Goal: Information Seeking & Learning: Check status

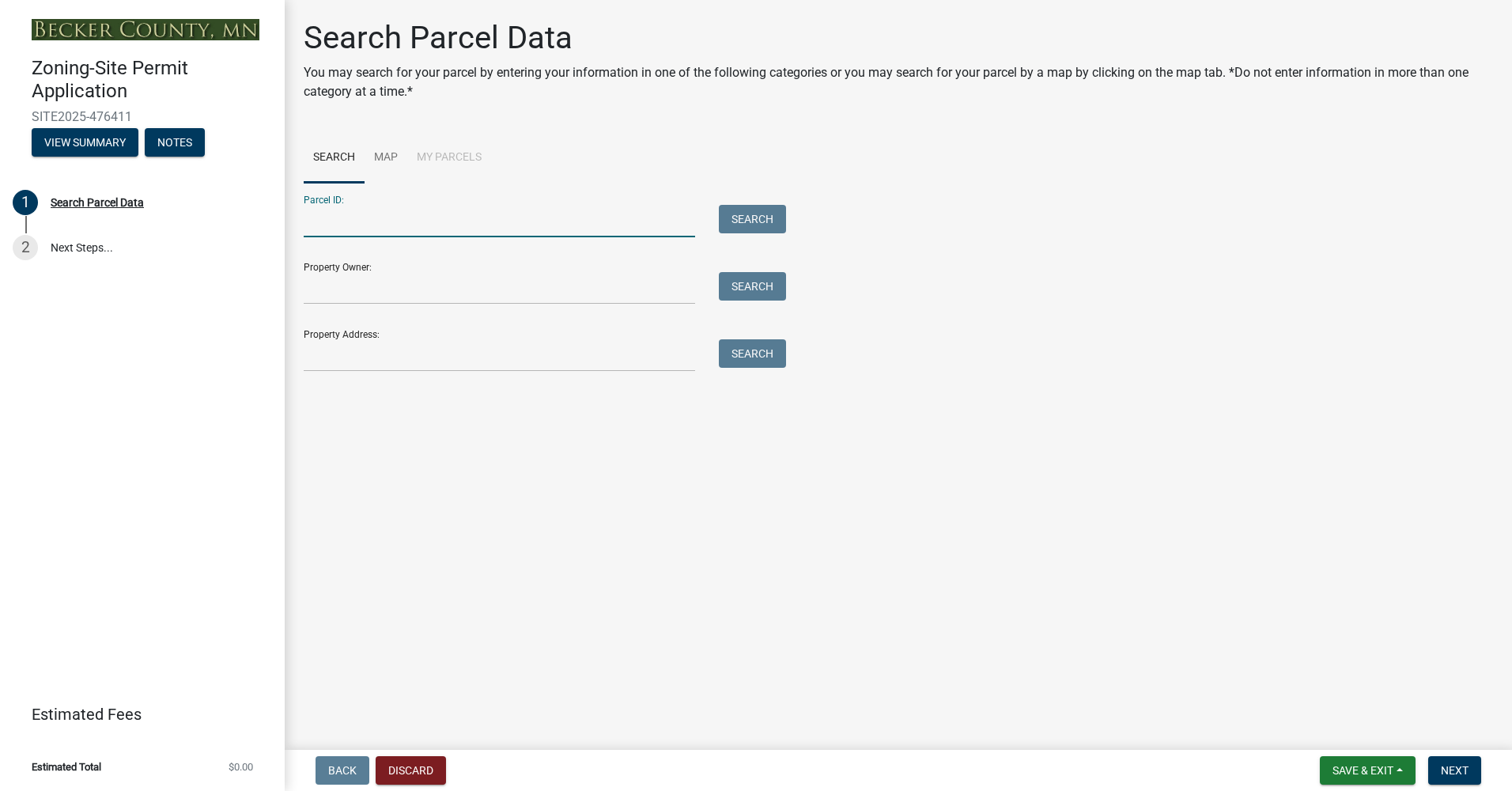
click at [457, 221] on input "Parcel ID:" at bounding box center [499, 221] width 391 height 33
click at [452, 297] on input "Property Owner:" at bounding box center [499, 288] width 391 height 33
type input "[PERSON_NAME] [PERSON_NAME]"
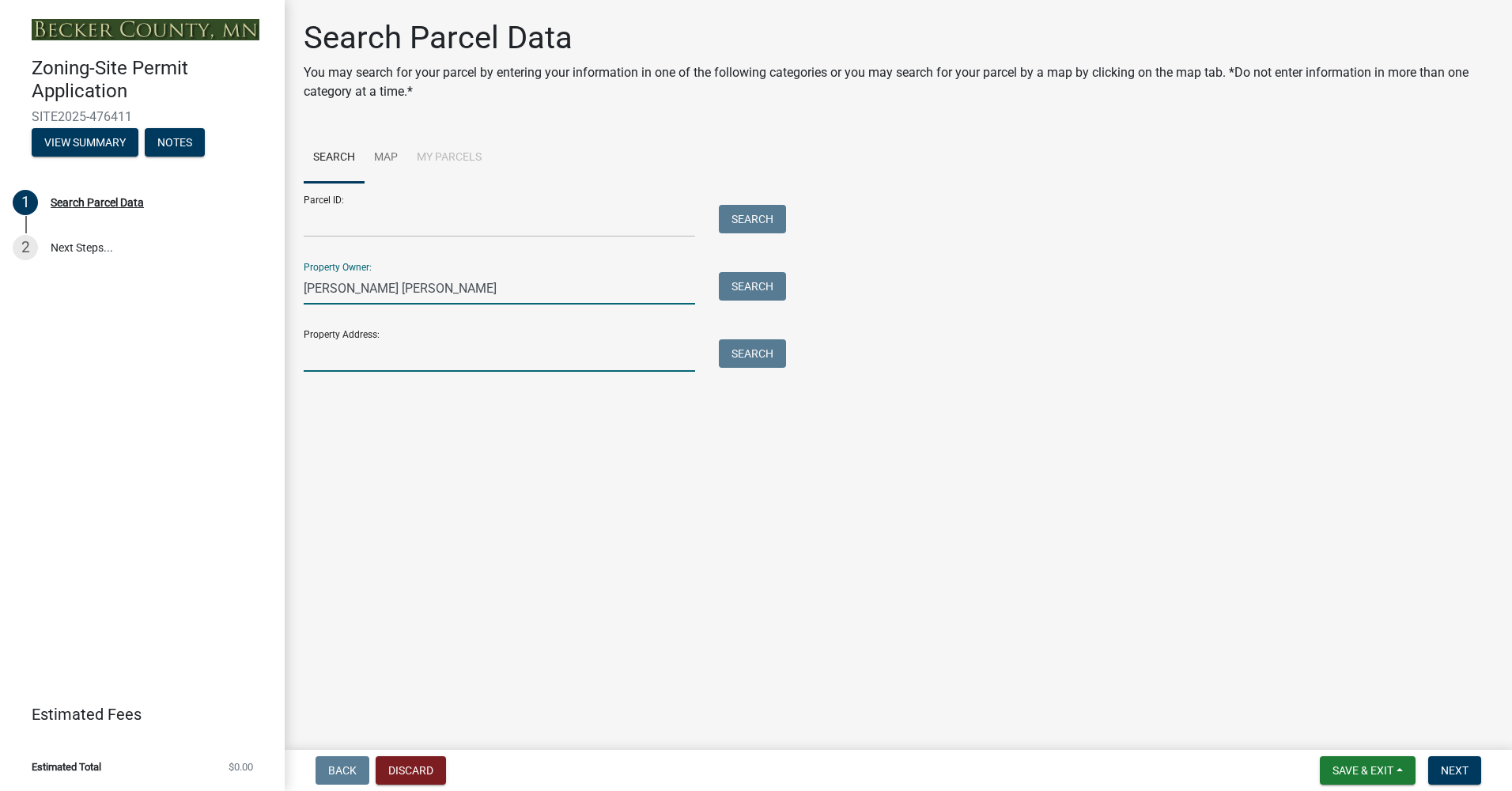
type input "[STREET_ADDRESS]"
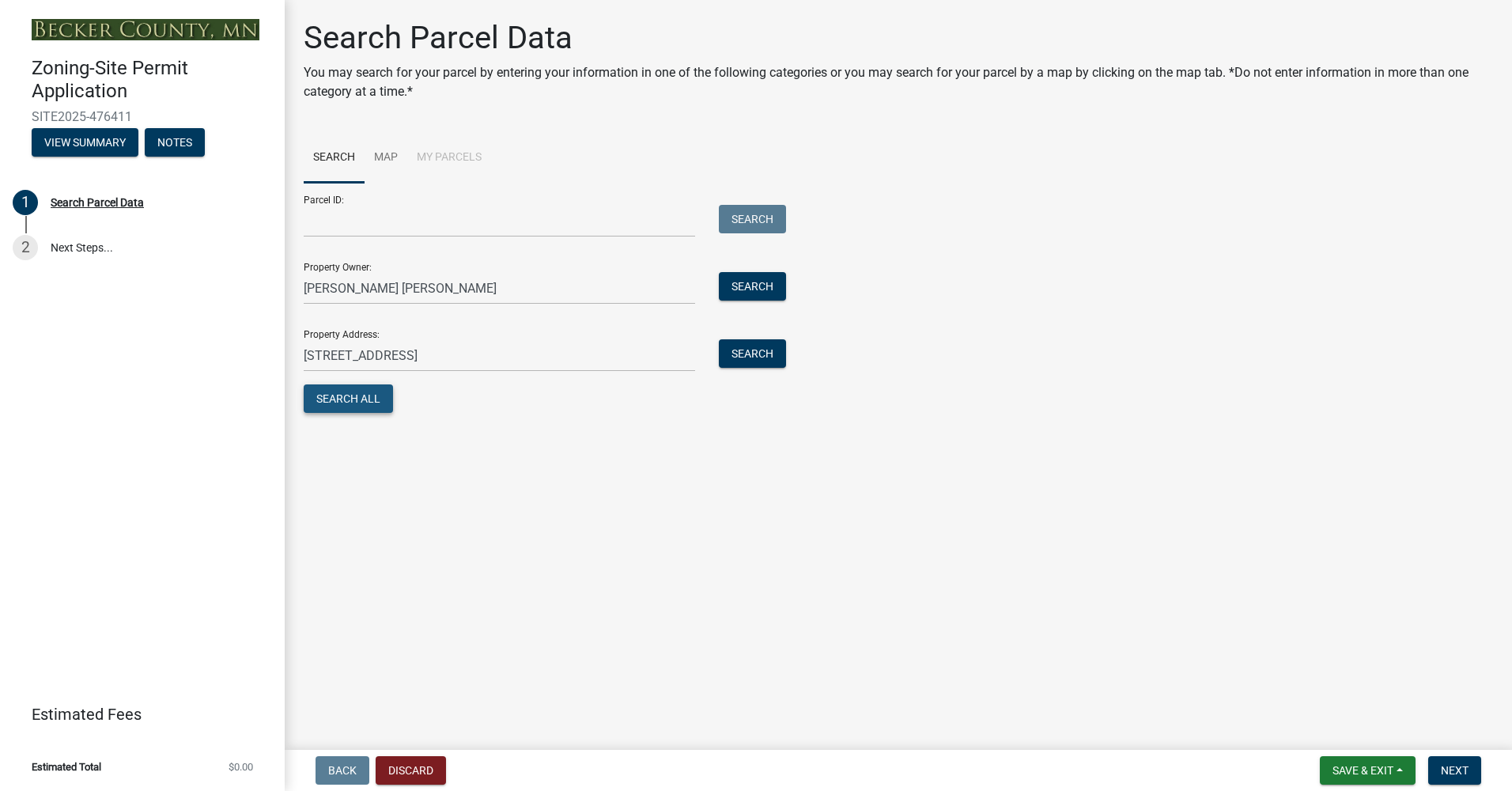
click at [365, 398] on button "Search All" at bounding box center [348, 399] width 90 height 28
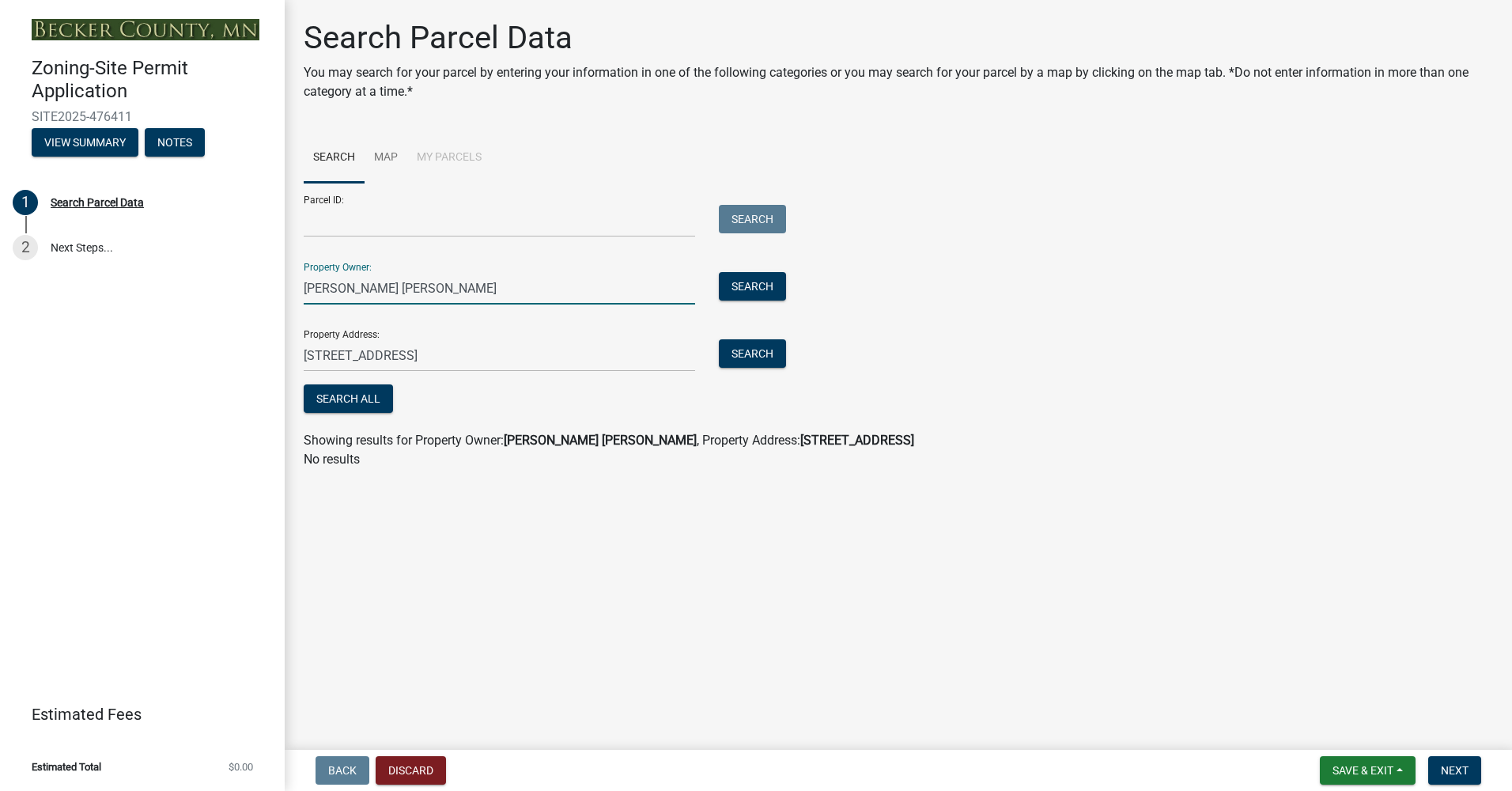
drag, startPoint x: 382, startPoint y: 286, endPoint x: 300, endPoint y: 278, distance: 82.4
click at [300, 278] on div "[PERSON_NAME] [PERSON_NAME]" at bounding box center [500, 288] width 415 height 33
type input "[PERSON_NAME]"
click at [351, 399] on button "Search All" at bounding box center [348, 399] width 90 height 28
drag, startPoint x: 371, startPoint y: 285, endPoint x: 294, endPoint y: 282, distance: 77.1
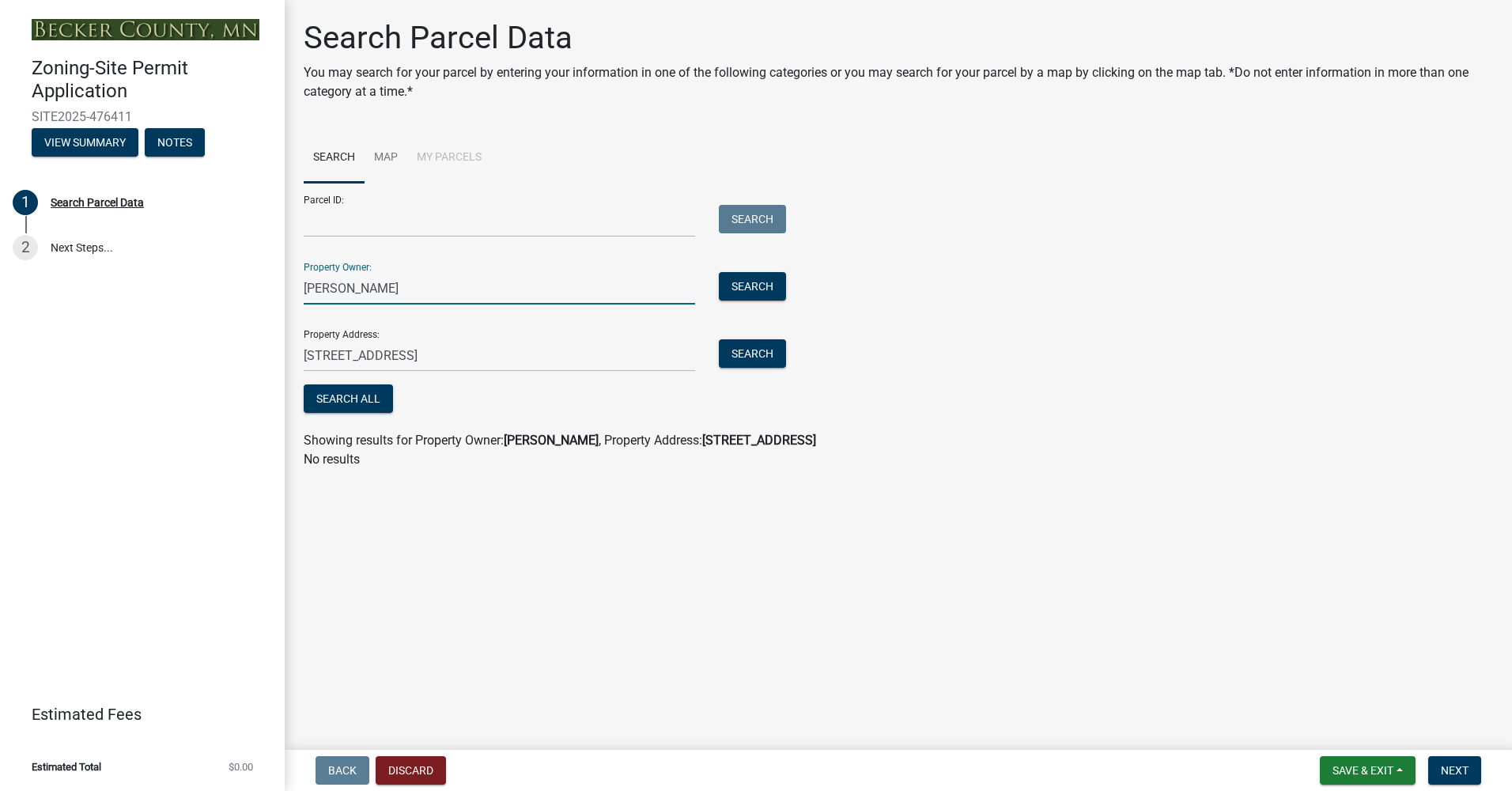
click at [294, 281] on div "[PERSON_NAME]" at bounding box center [500, 288] width 415 height 33
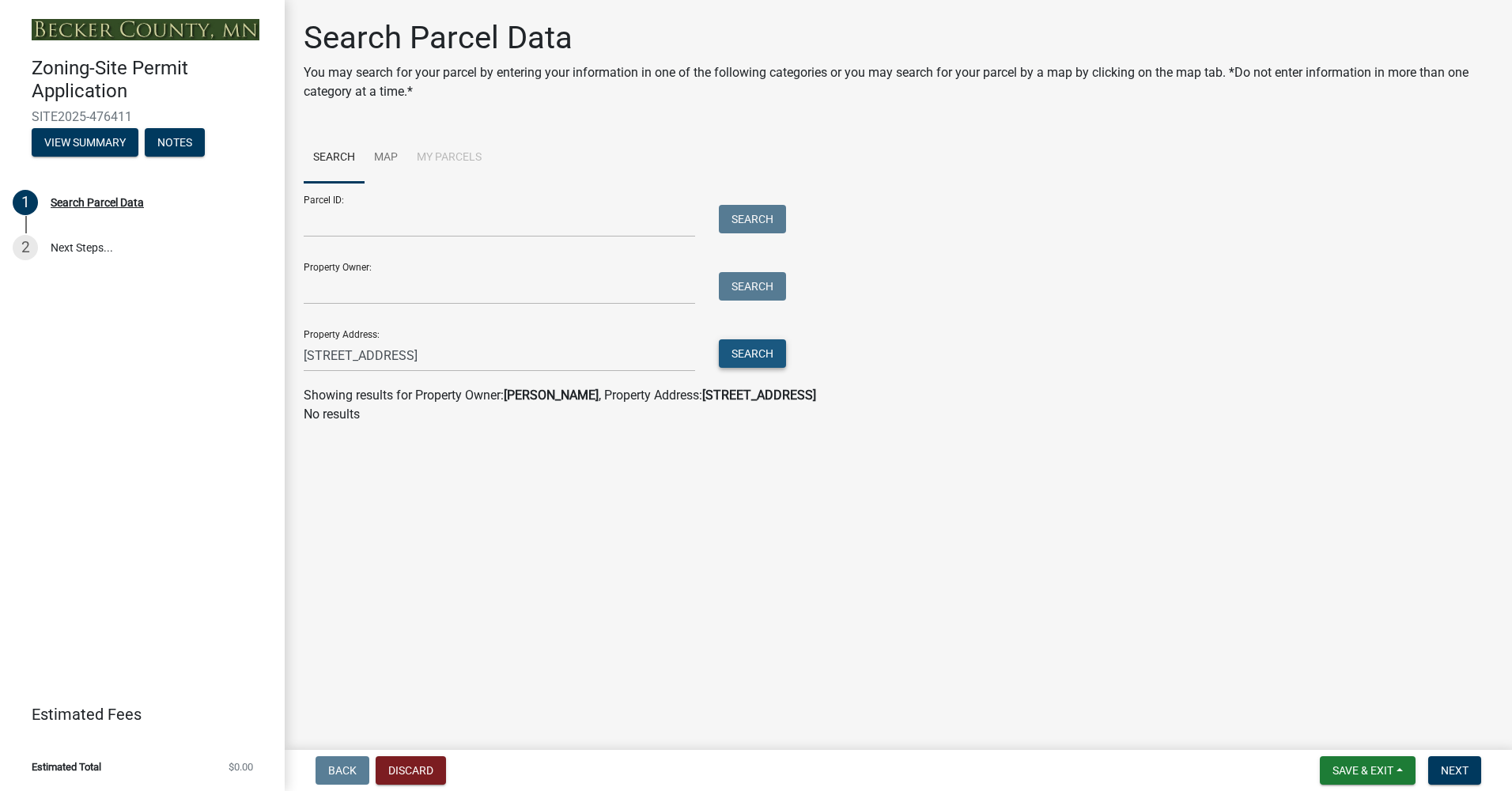
click at [773, 352] on button "Search" at bounding box center [752, 354] width 67 height 28
click at [378, 224] on input "Parcel ID:" at bounding box center [499, 221] width 391 height 33
click at [376, 288] on input "Property Owner:" at bounding box center [499, 288] width 391 height 33
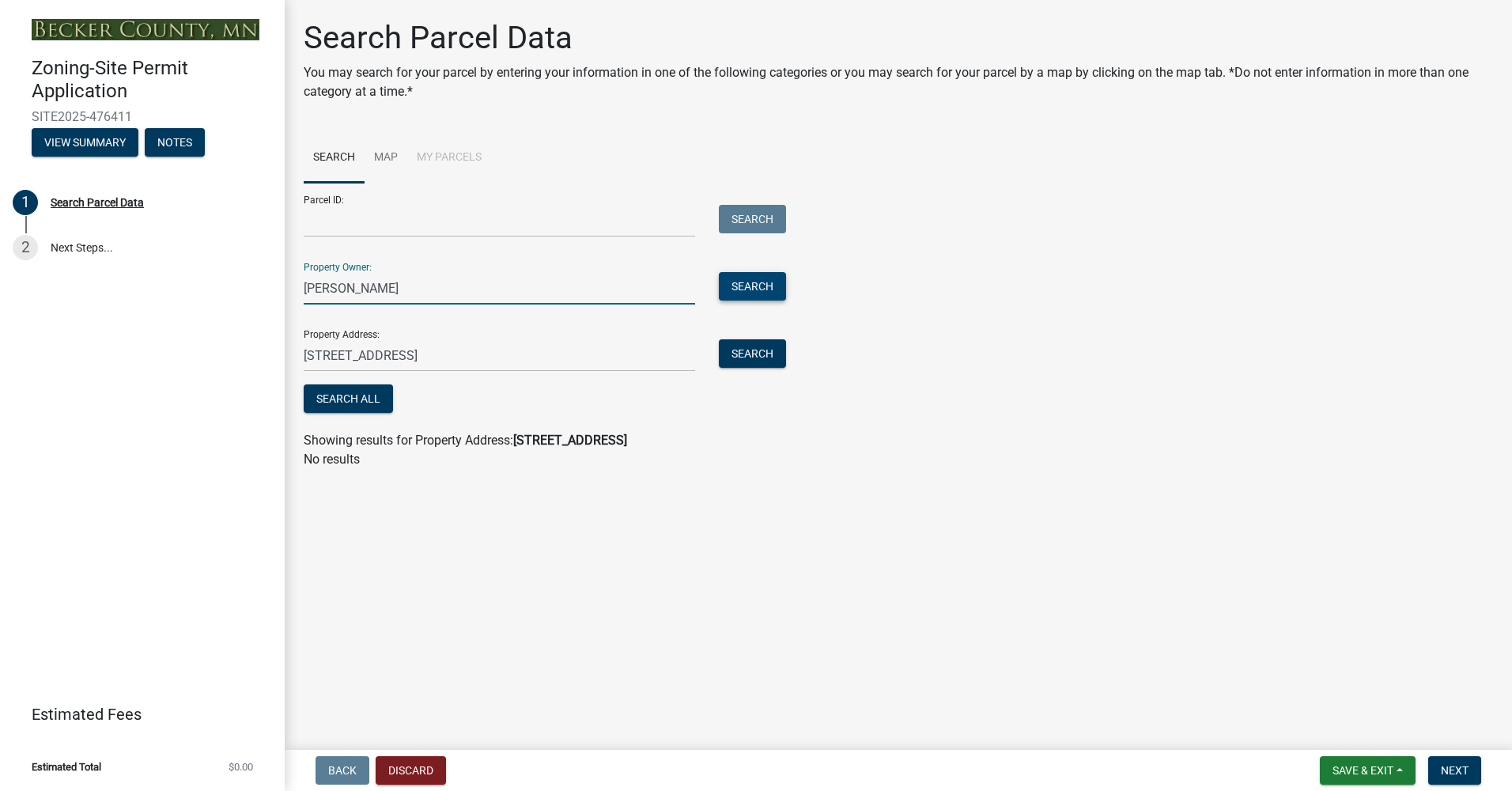
type input "smith"
click at [747, 289] on button "Search" at bounding box center [752, 286] width 67 height 28
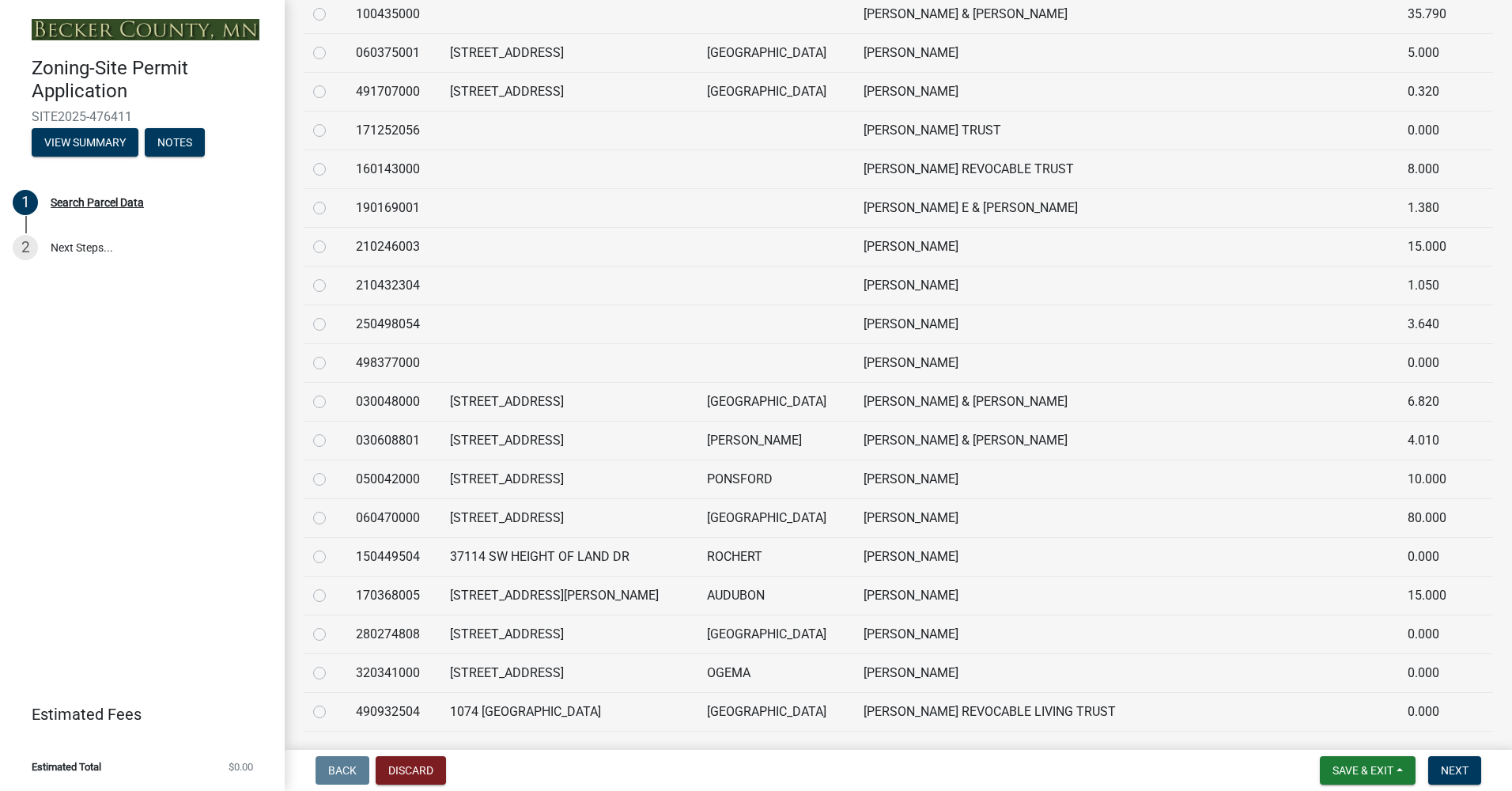
scroll to position [2768, 0]
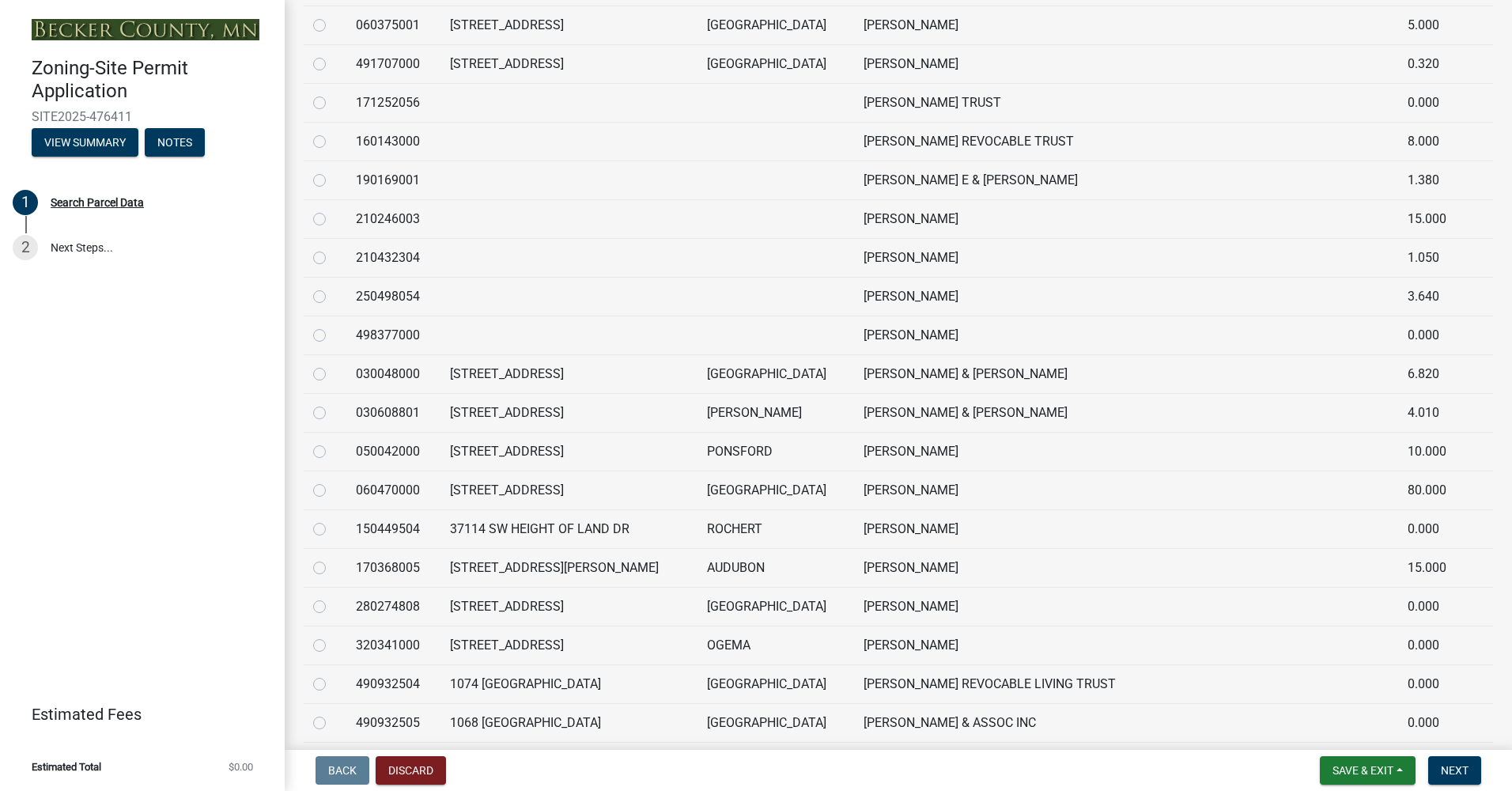
click at [332, 442] on label at bounding box center [332, 442] width 0 height 0
click at [332, 450] on input "radio" at bounding box center [338, 447] width 11 height 11
radio input "true"
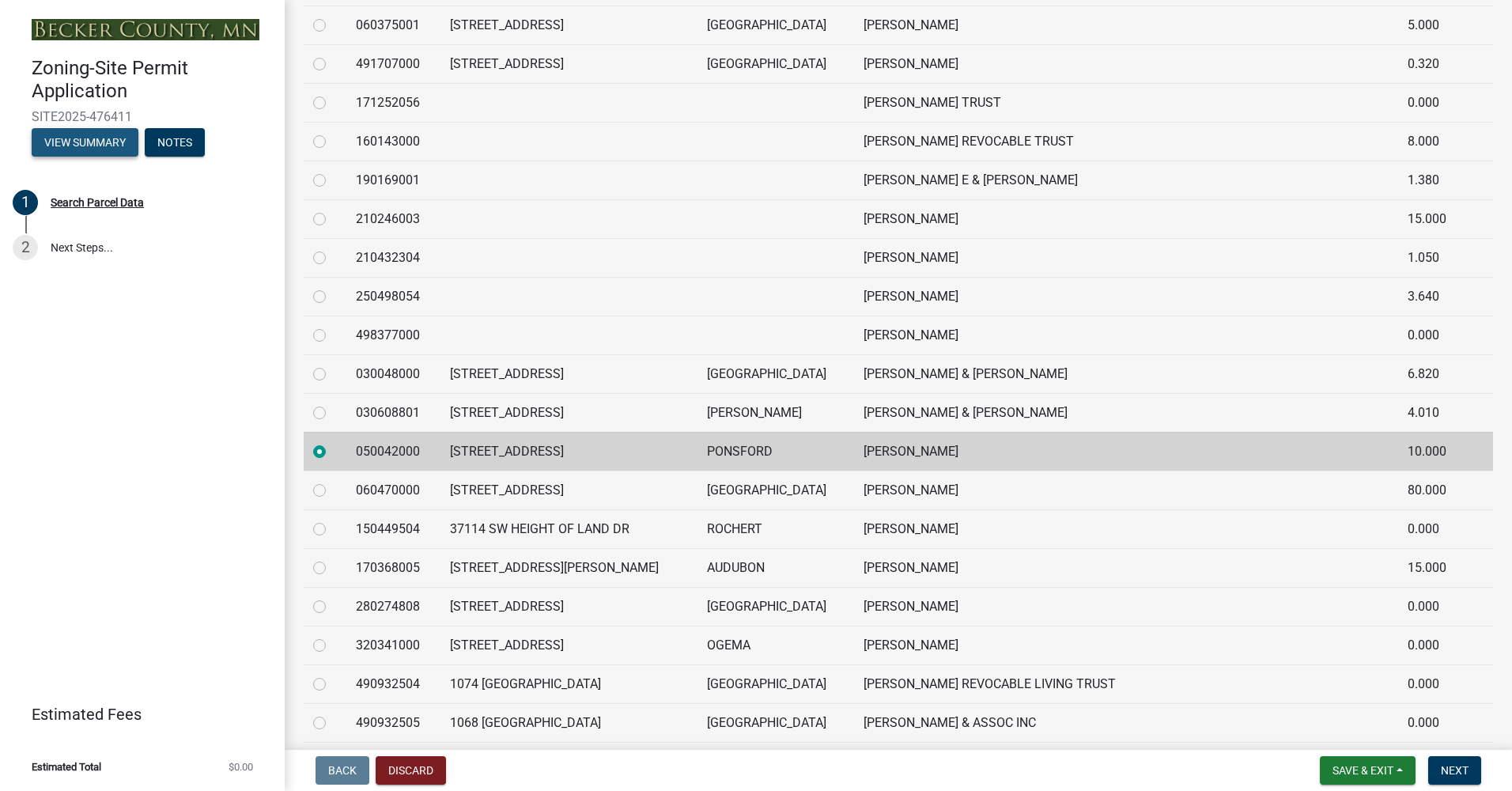
click at [108, 130] on button "View Summary" at bounding box center [84, 143] width 106 height 28
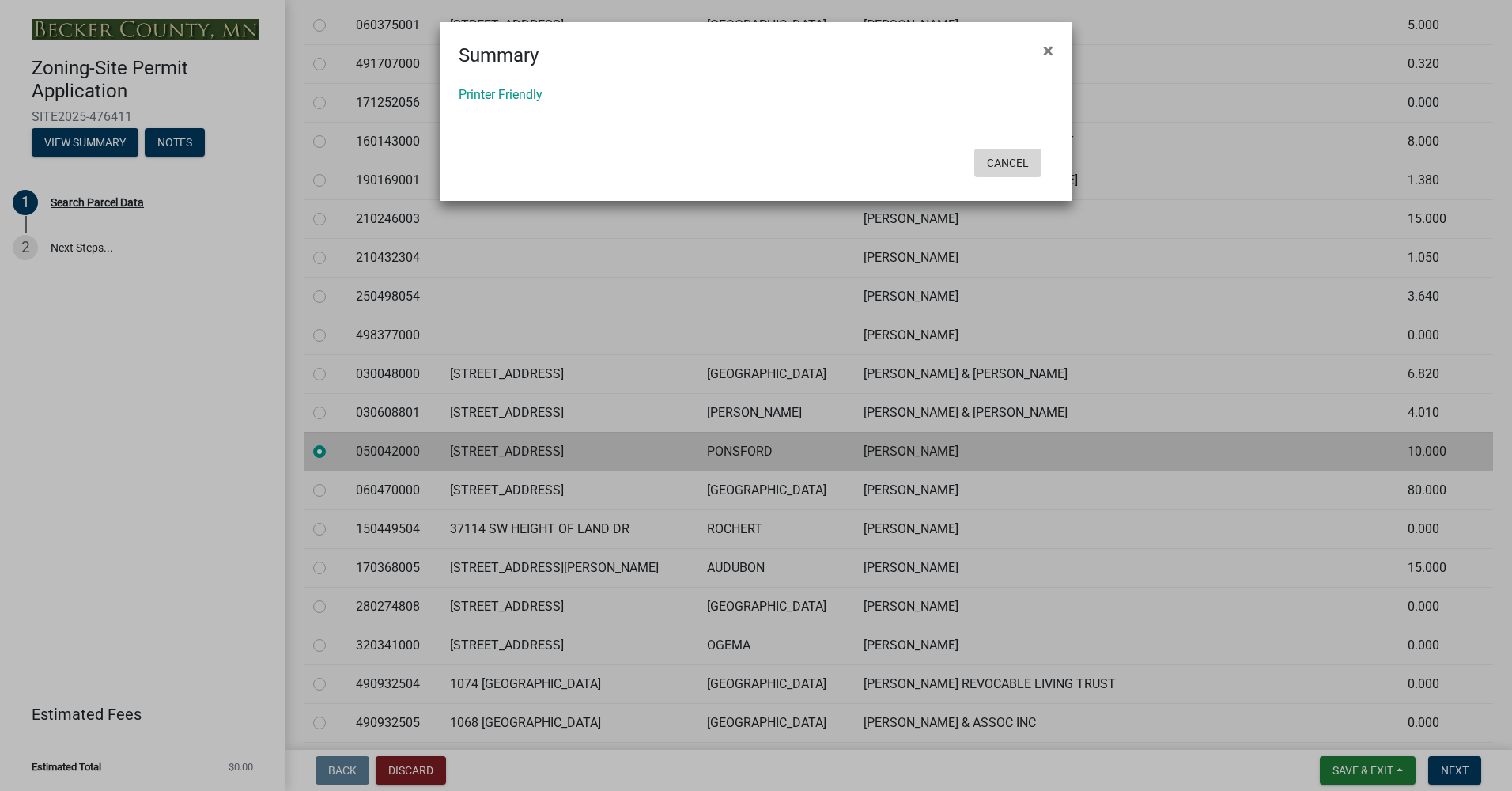
click at [1004, 170] on button "Cancel" at bounding box center [1007, 163] width 67 height 28
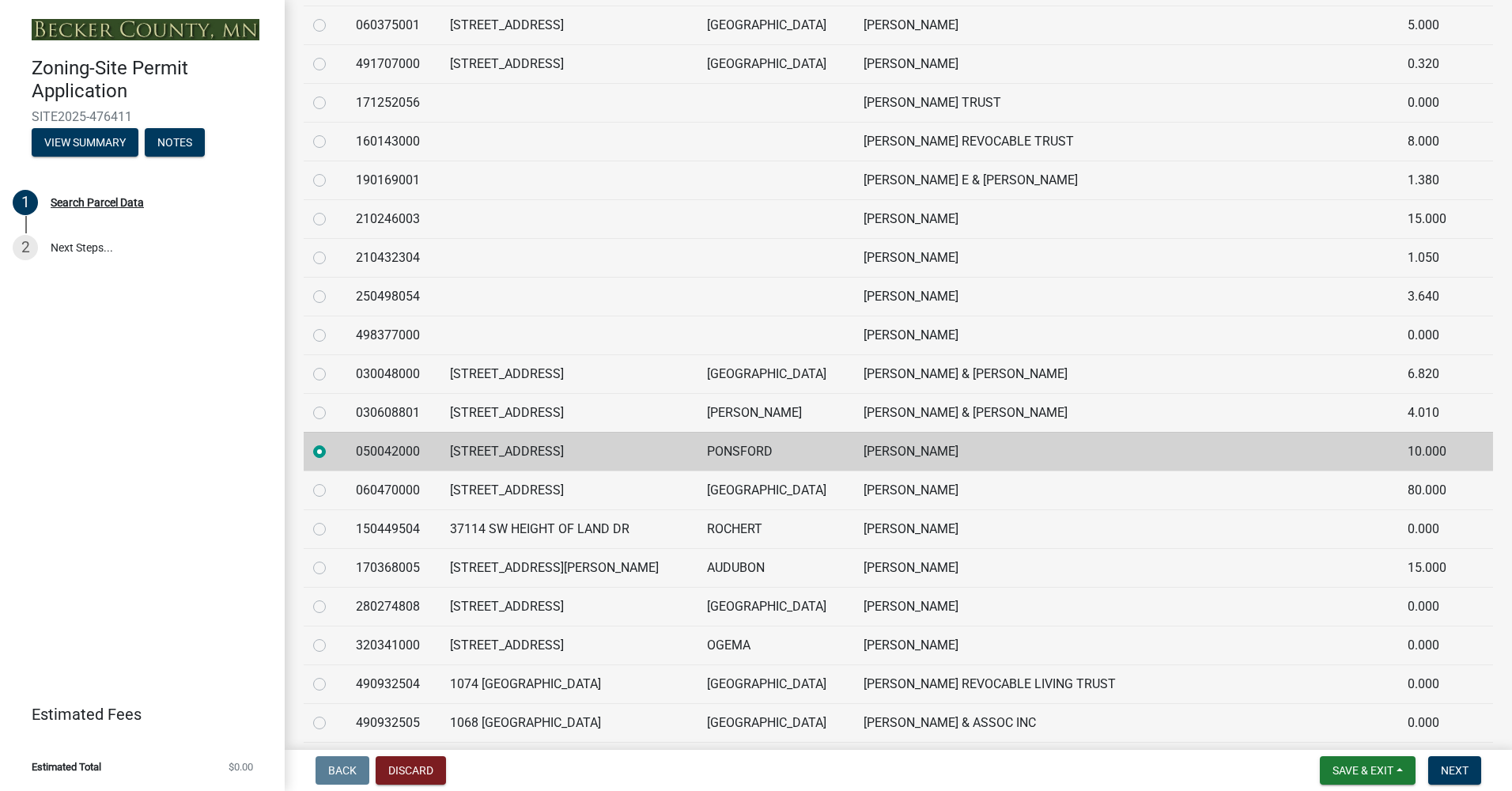
click at [729, 450] on td "PONSFORD" at bounding box center [776, 451] width 157 height 39
click at [962, 458] on td "EDITH SMITH" at bounding box center [1126, 451] width 544 height 39
click at [96, 201] on div "Search Parcel Data" at bounding box center [98, 202] width 93 height 11
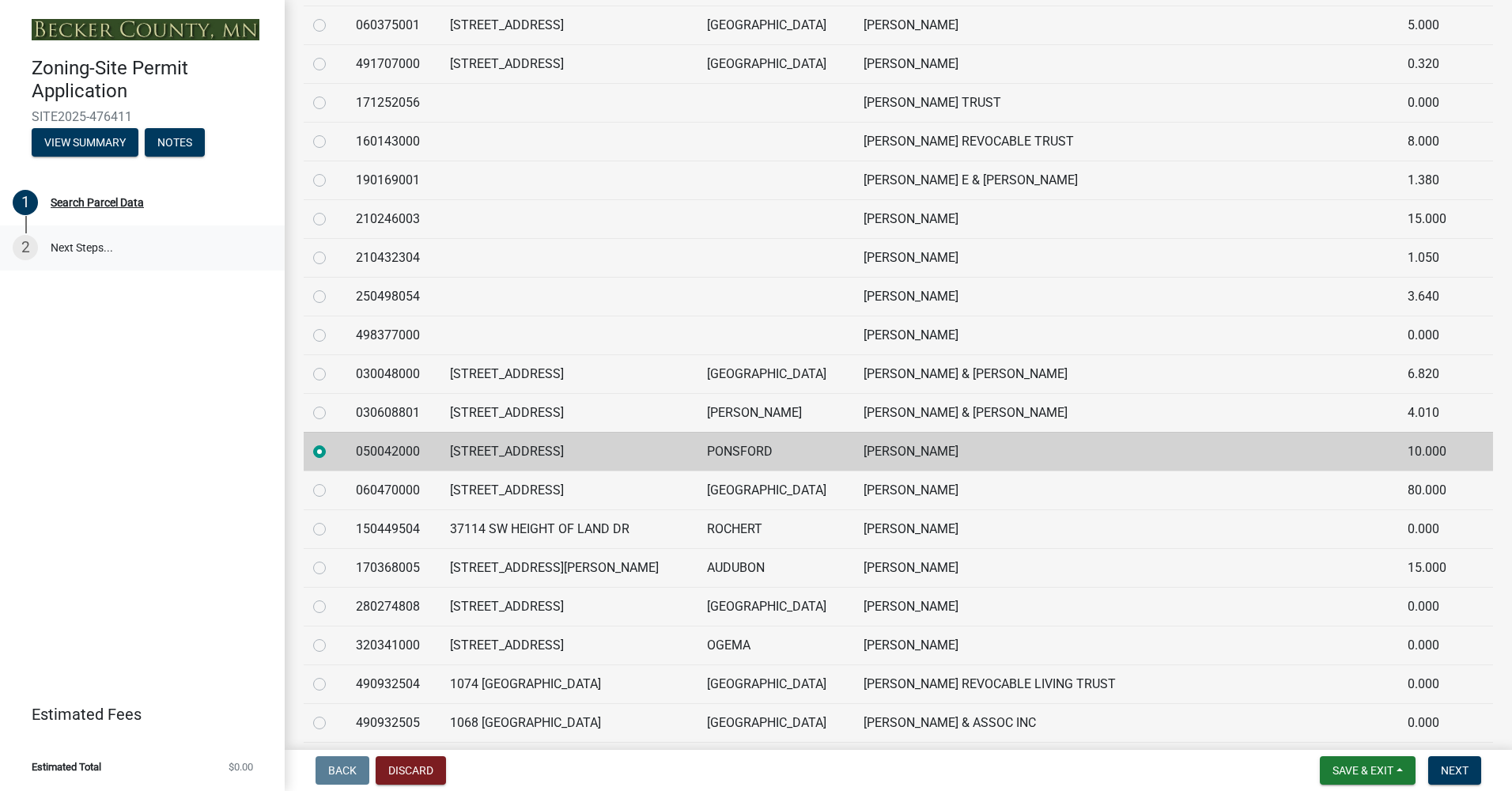
click at [74, 243] on link "2 Next Steps..." at bounding box center [142, 248] width 285 height 46
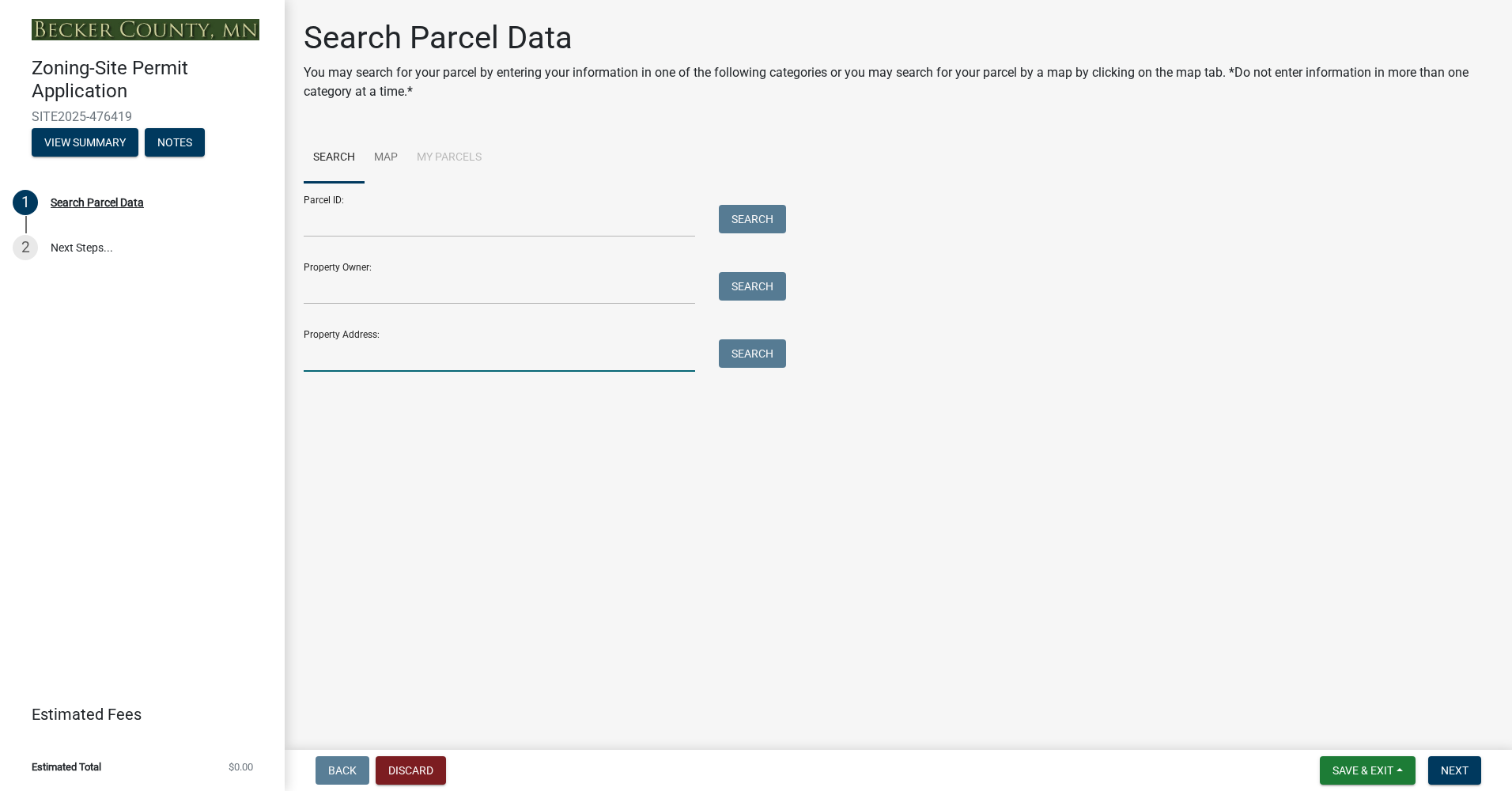
click at [457, 361] on input "Property Address:" at bounding box center [499, 355] width 391 height 33
type input "[STREET_ADDRESS]"
type input "[PERSON_NAME] [PERSON_NAME]"
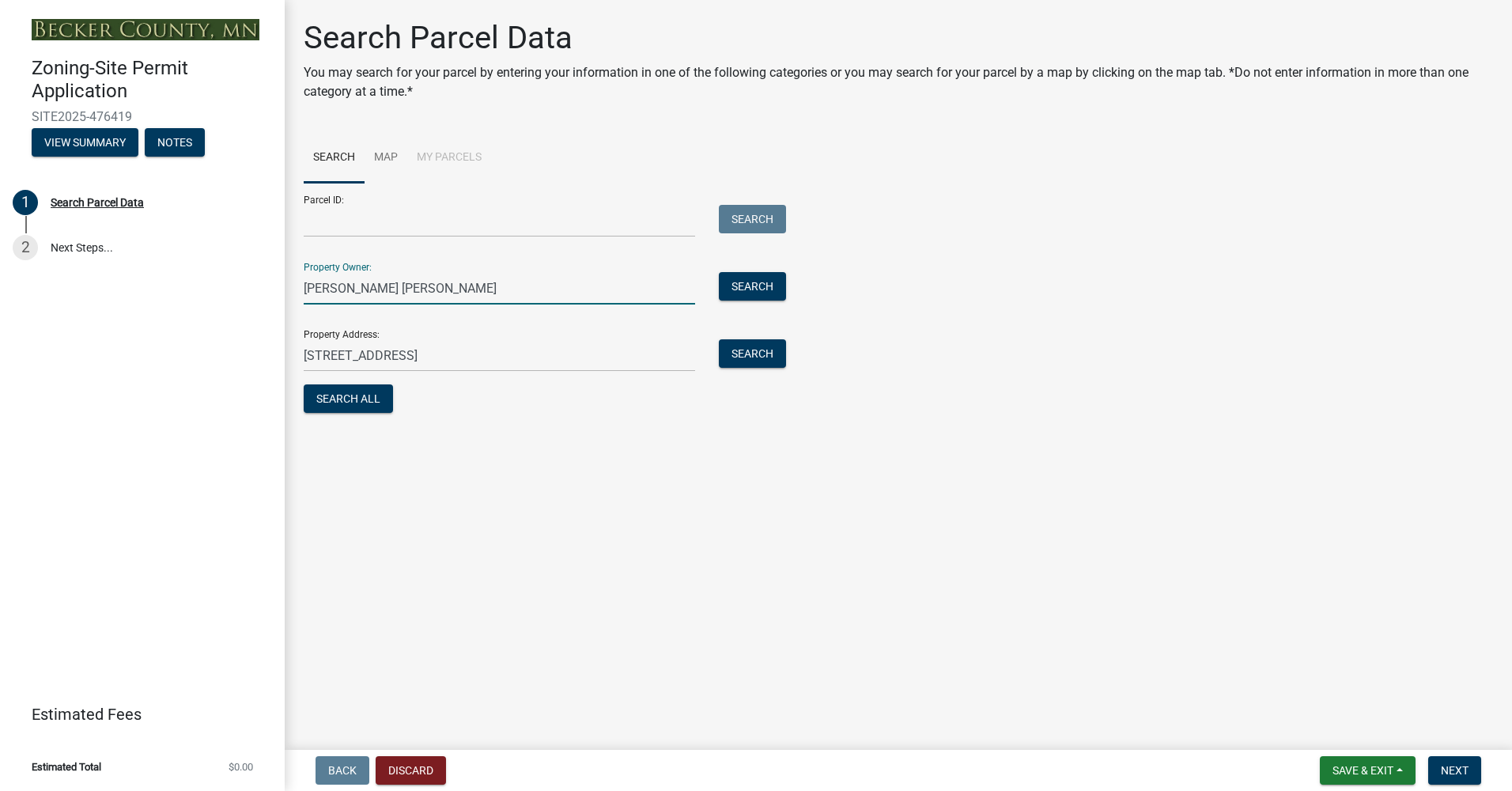
drag, startPoint x: 432, startPoint y: 288, endPoint x: 305, endPoint y: 282, distance: 127.1
click at [305, 282] on input "[PERSON_NAME] [PERSON_NAME]" at bounding box center [499, 288] width 391 height 33
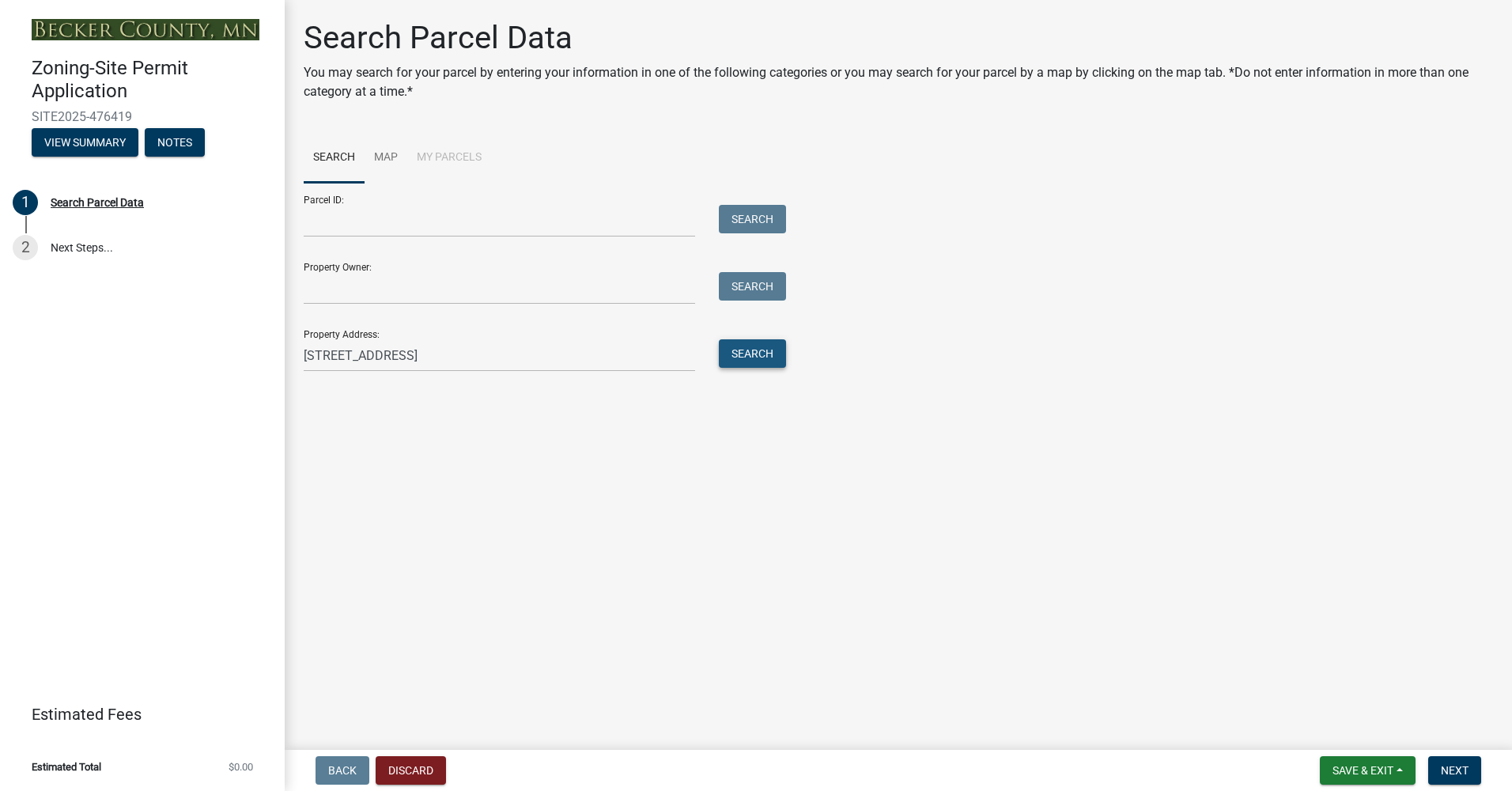
click at [750, 357] on button "Search" at bounding box center [752, 354] width 67 height 28
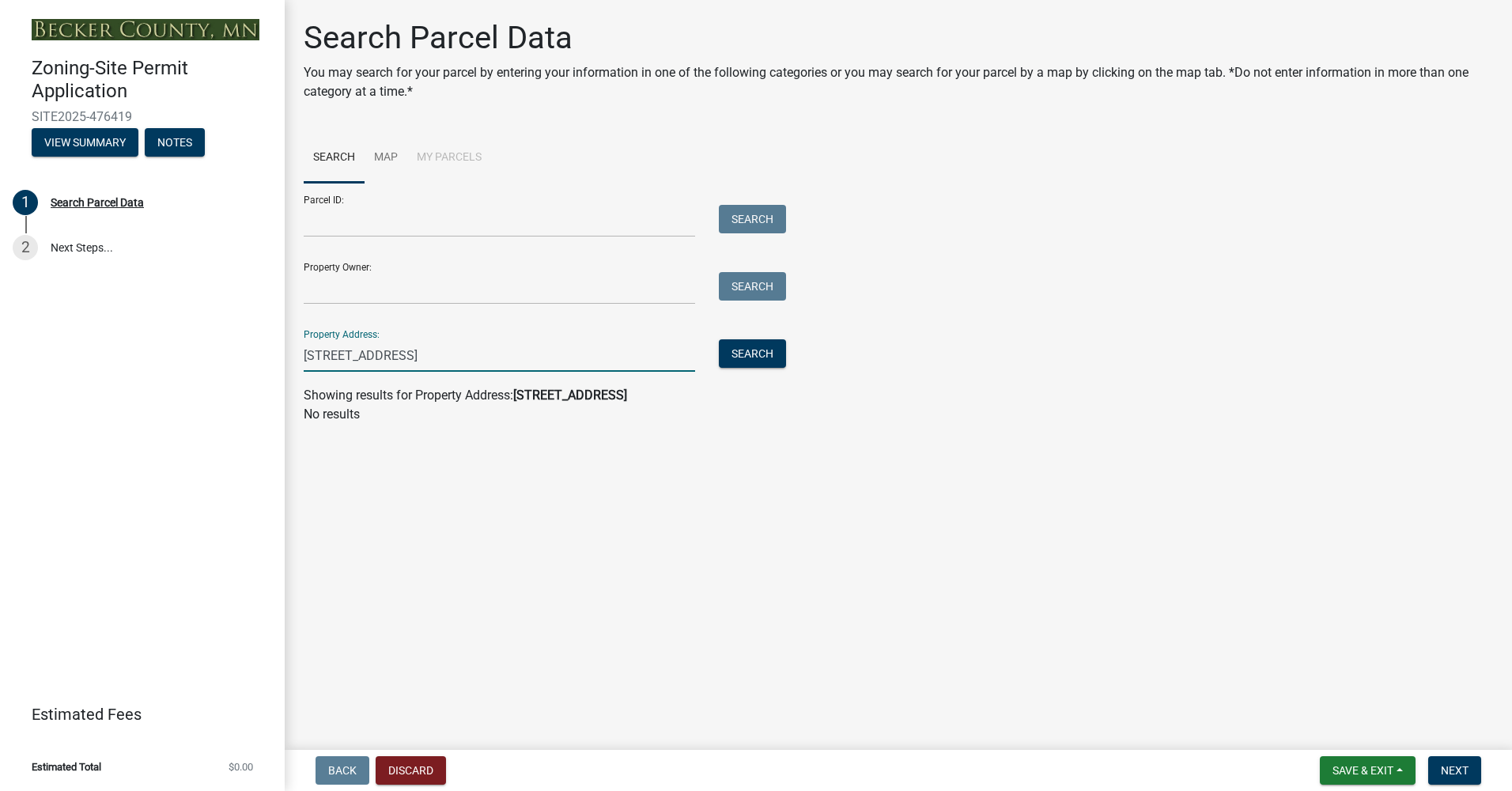
drag, startPoint x: 483, startPoint y: 354, endPoint x: 277, endPoint y: 344, distance: 206.2
click at [277, 344] on div "Zoning-Site Permit Application SITE2025-476419 View Summary Notes 1 Search Parc…" at bounding box center [756, 395] width 1512 height 791
click at [383, 154] on link "Map" at bounding box center [385, 158] width 43 height 51
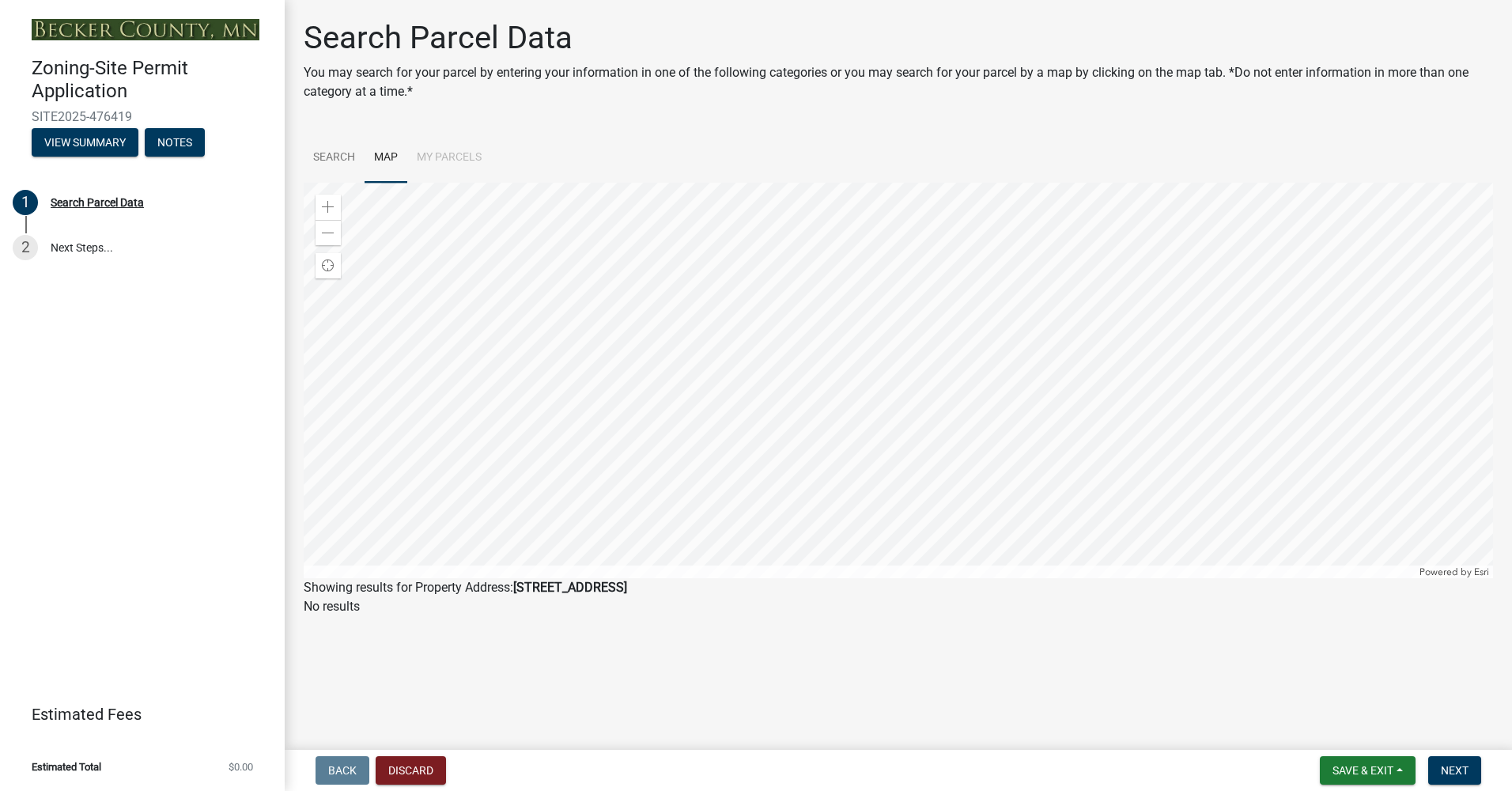
click at [452, 153] on li "My Parcels" at bounding box center [449, 158] width 84 height 51
click at [442, 158] on li "My Parcels" at bounding box center [449, 158] width 84 height 51
